Goal: Task Accomplishment & Management: Use online tool/utility

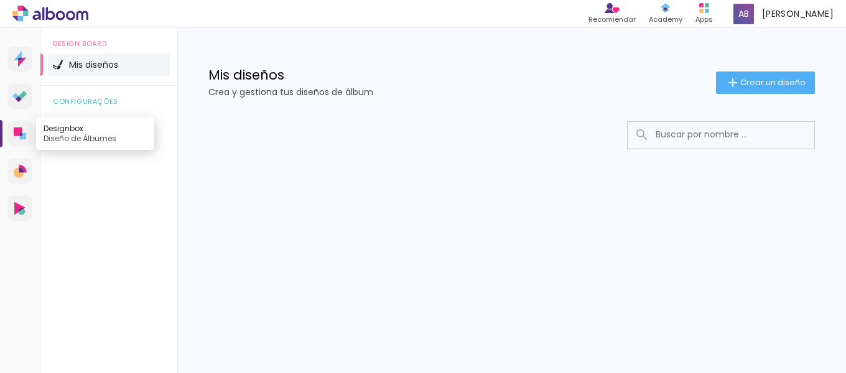
click at [13, 130] on link "Designbox Diseño de Álbumes" at bounding box center [19, 133] width 25 height 25
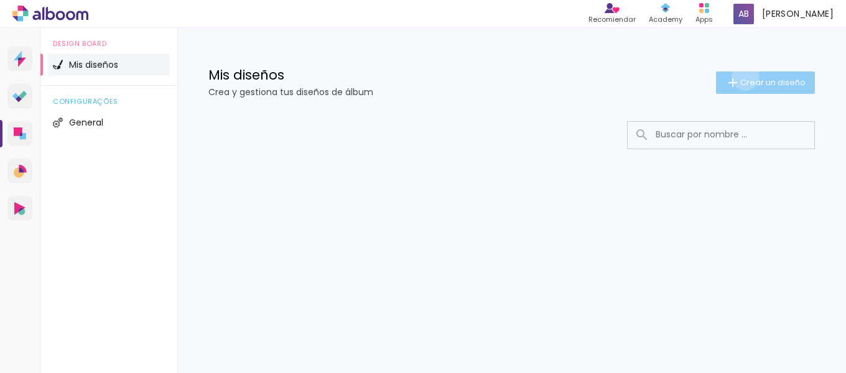
click at [744, 78] on span "Crear un diseño" at bounding box center [773, 82] width 65 height 8
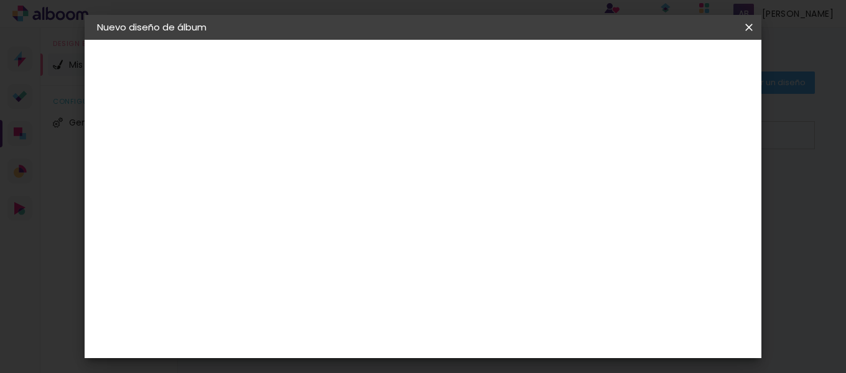
click at [301, 170] on input at bounding box center [301, 166] width 0 height 19
type input "m"
type input "MIX XV SUMAQ"
type paper-input "MIX XV SUMAQ"
click at [0, 0] on slot "Avanzar" at bounding box center [0, 0] width 0 height 0
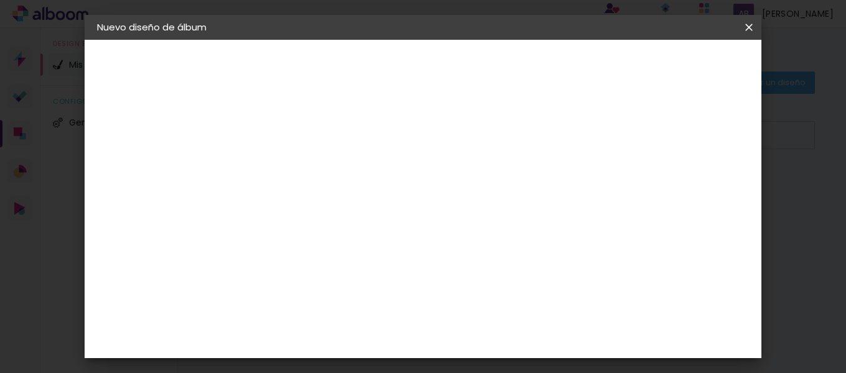
click at [0, 0] on slot "Tamaño libre" at bounding box center [0, 0] width 0 height 0
click at [392, 190] on iron-icon at bounding box center [384, 189] width 15 height 15
click at [356, 287] on paper-item "MJ Photo Store" at bounding box center [310, 289] width 91 height 42
click at [0, 0] on slot "Avanzar" at bounding box center [0, 0] width 0 height 0
click at [349, 207] on input "text" at bounding box center [325, 216] width 49 height 19
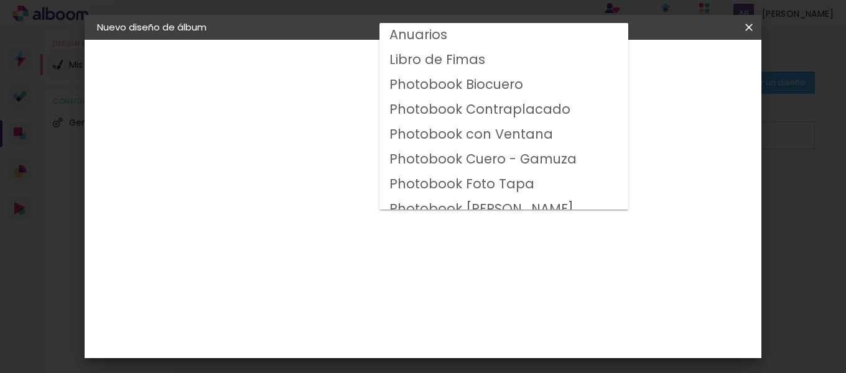
click at [0, 0] on slot "Photobook Biocuero" at bounding box center [0, 0] width 0 height 0
type input "Photobook Biocuero"
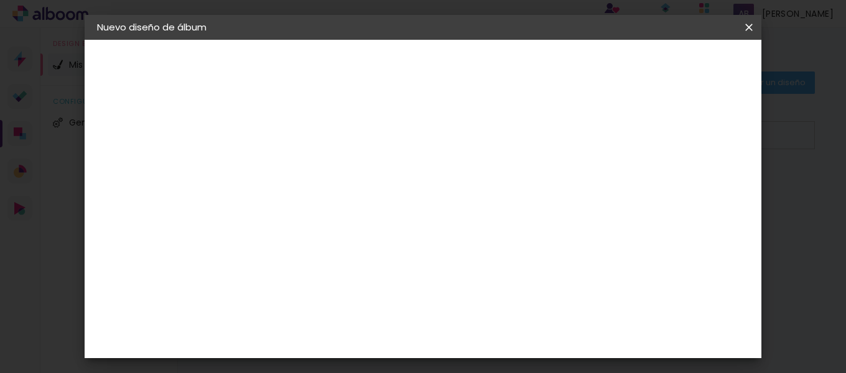
scroll to position [187, 0]
click at [385, 182] on span "25 × 30" at bounding box center [356, 202] width 58 height 40
click at [0, 0] on slot "Avanzar" at bounding box center [0, 0] width 0 height 0
click at [503, 72] on span "Empezar diseño" at bounding box center [484, 70] width 38 height 17
